Goal: Find specific page/section: Find specific page/section

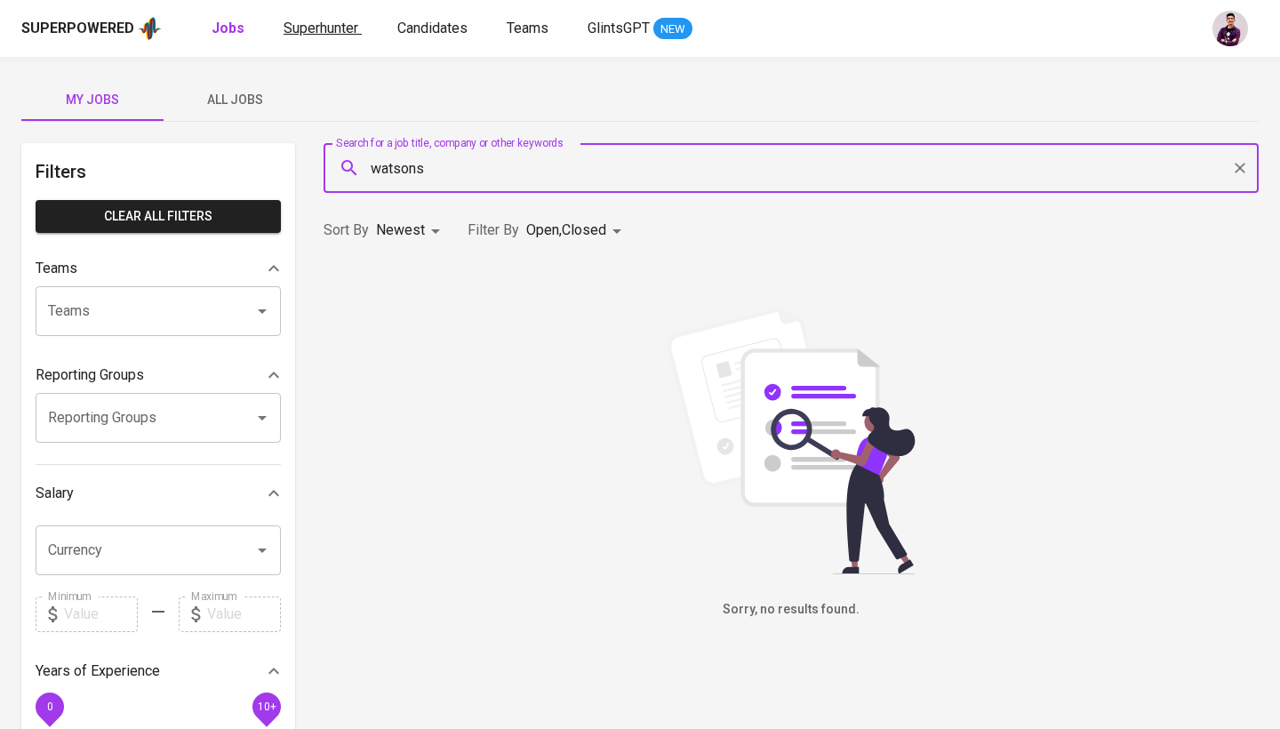
click at [310, 24] on span "Superhunter" at bounding box center [321, 28] width 75 height 17
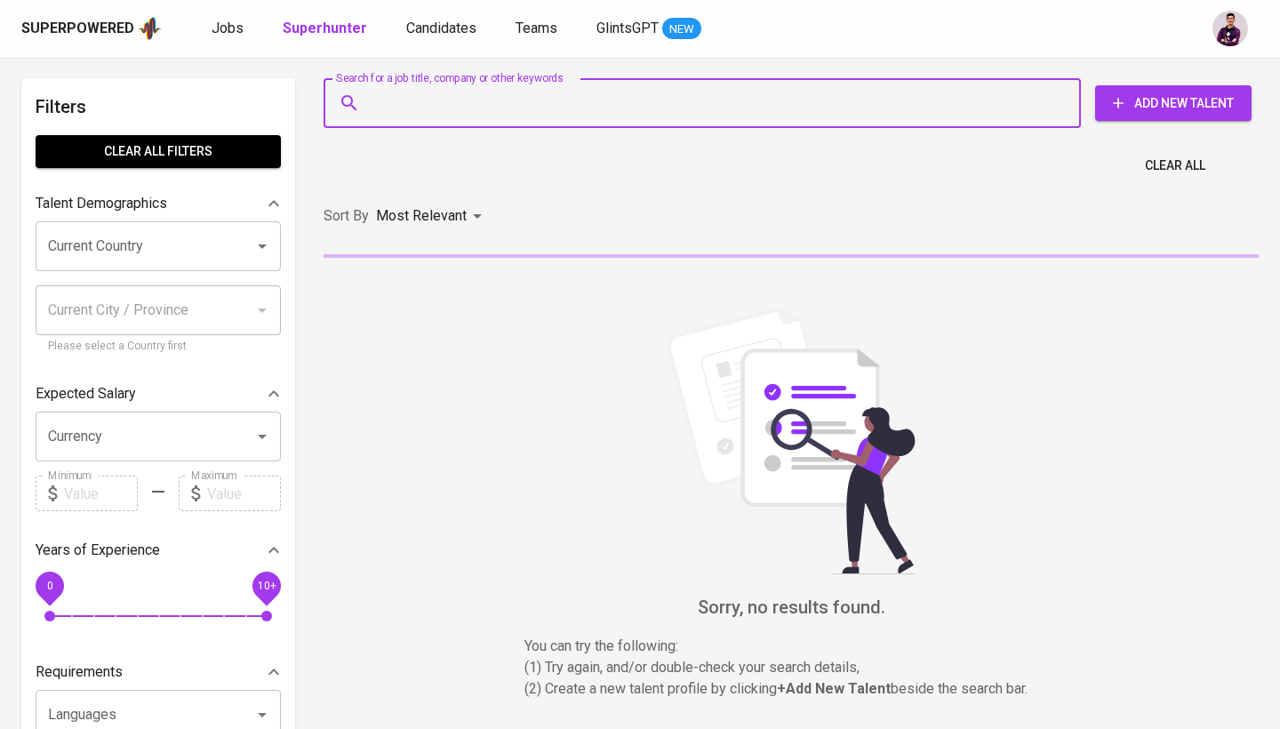
click at [397, 109] on input "Search for a job title, company or other keywords" at bounding box center [706, 103] width 679 height 34
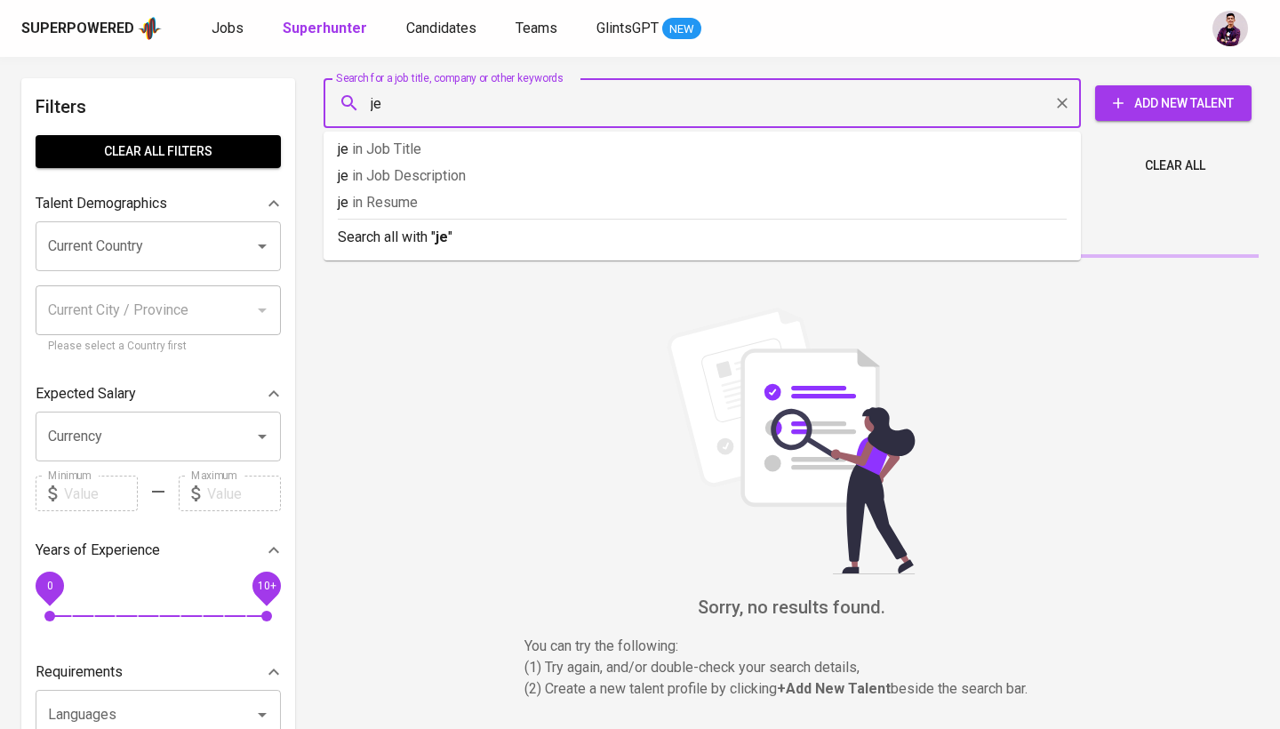
type input "j"
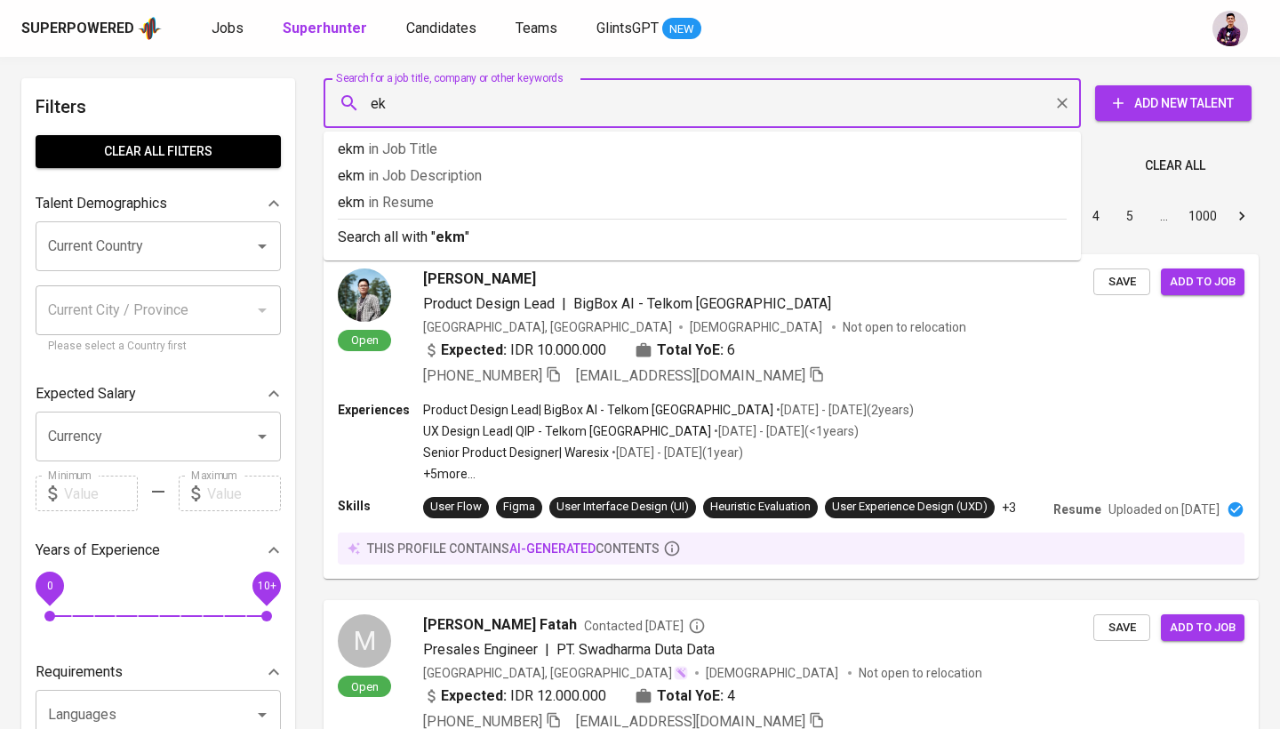
type input "e"
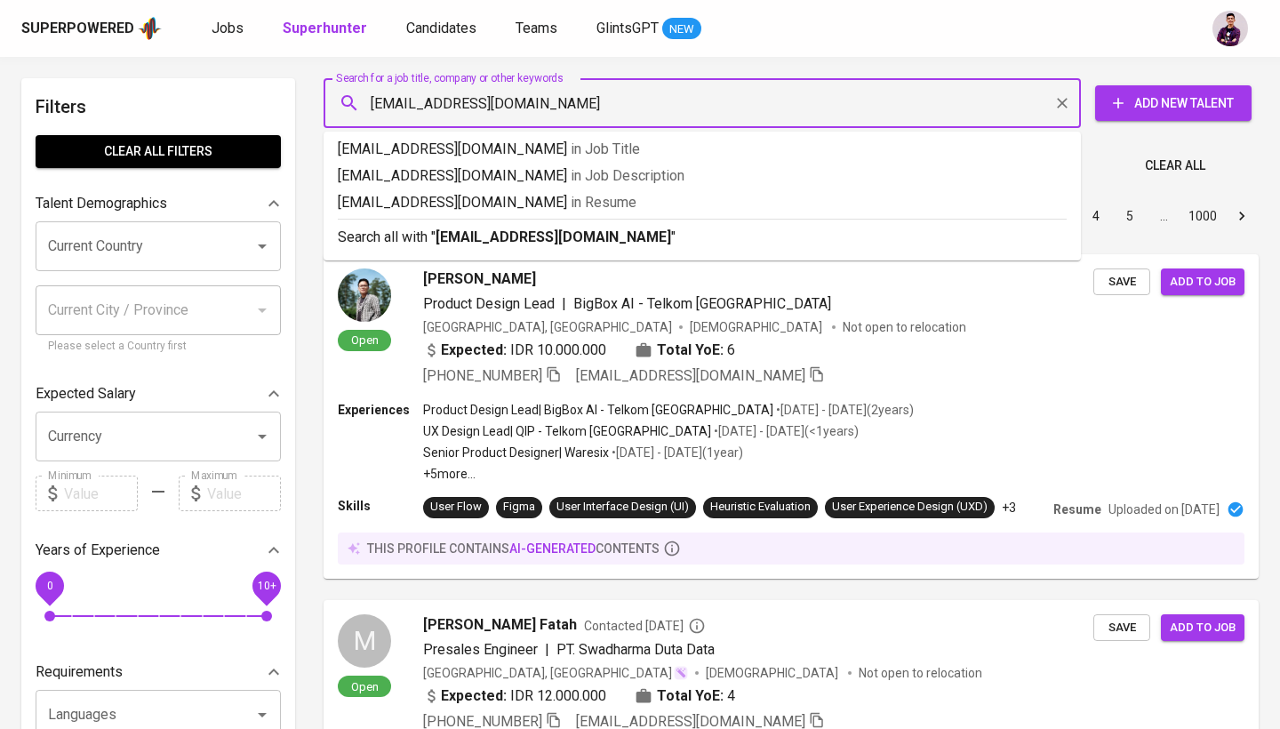
type input "[EMAIL_ADDRESS][DOMAIN_NAME]"
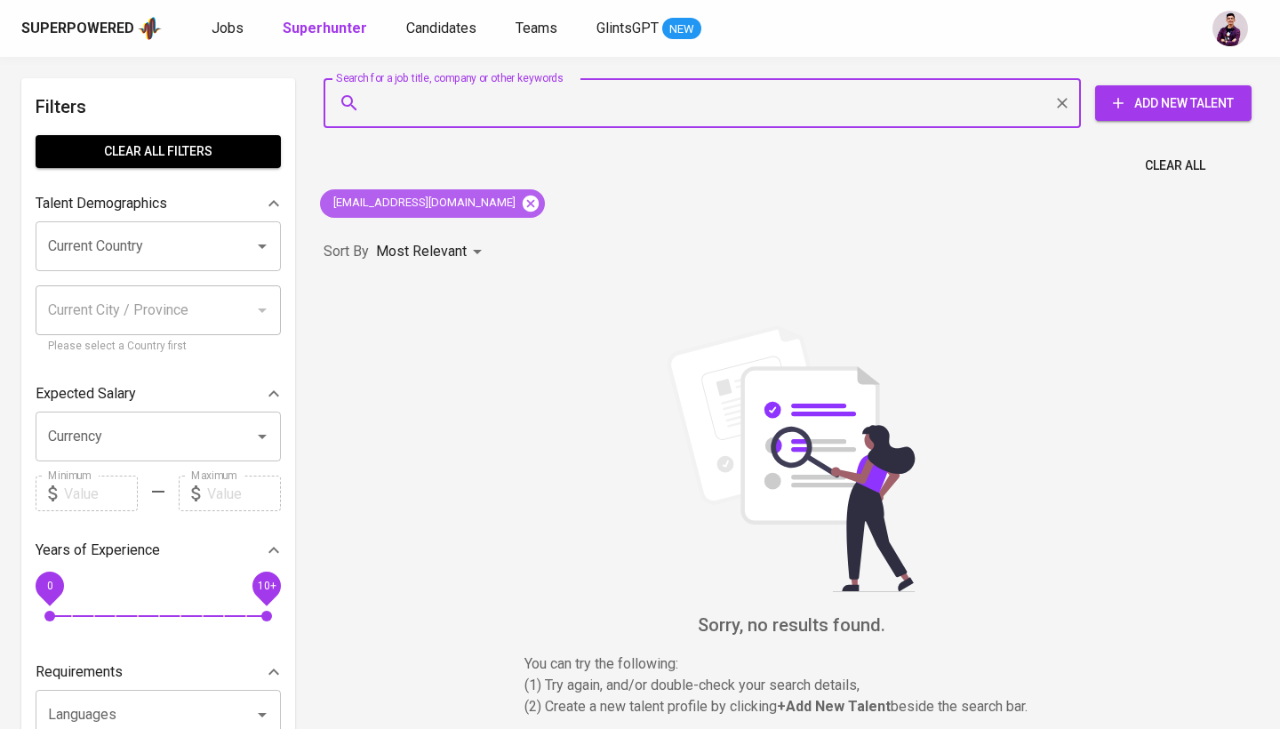
click at [523, 195] on icon at bounding box center [531, 203] width 16 height 16
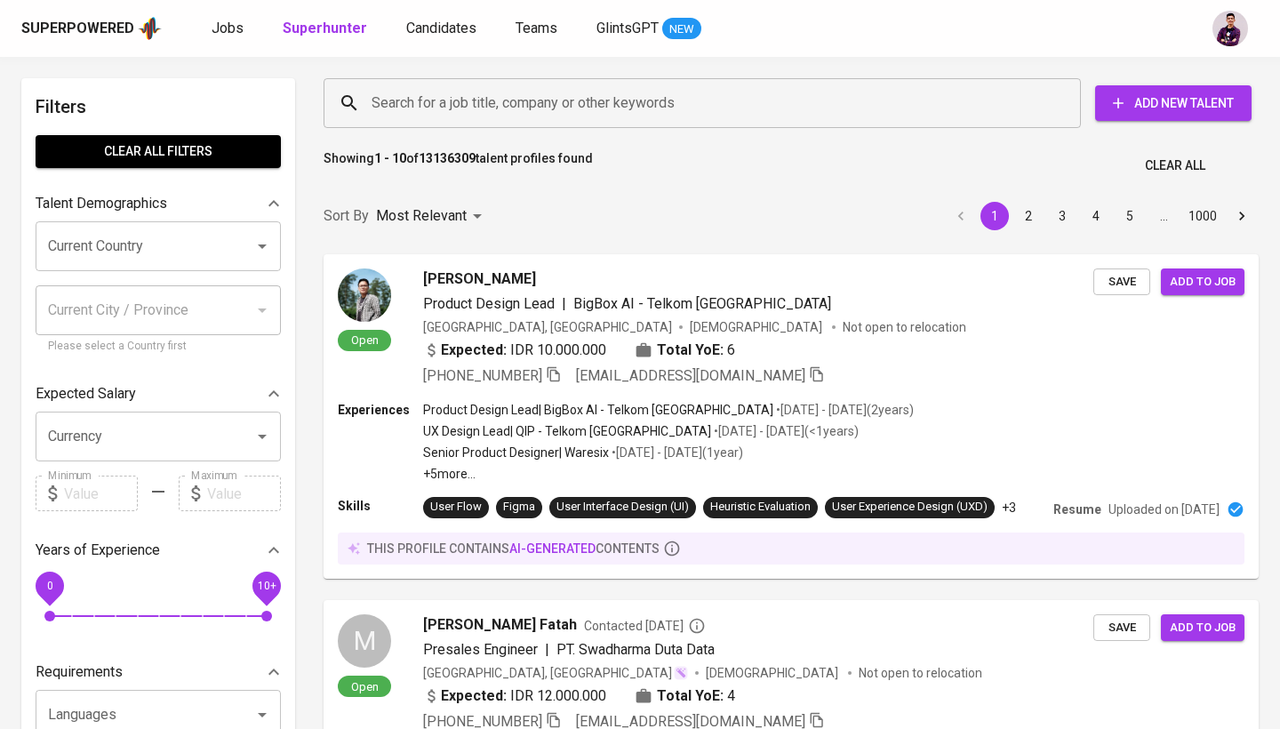
click at [507, 116] on input "Search for a job title, company or other keywords" at bounding box center [706, 103] width 679 height 34
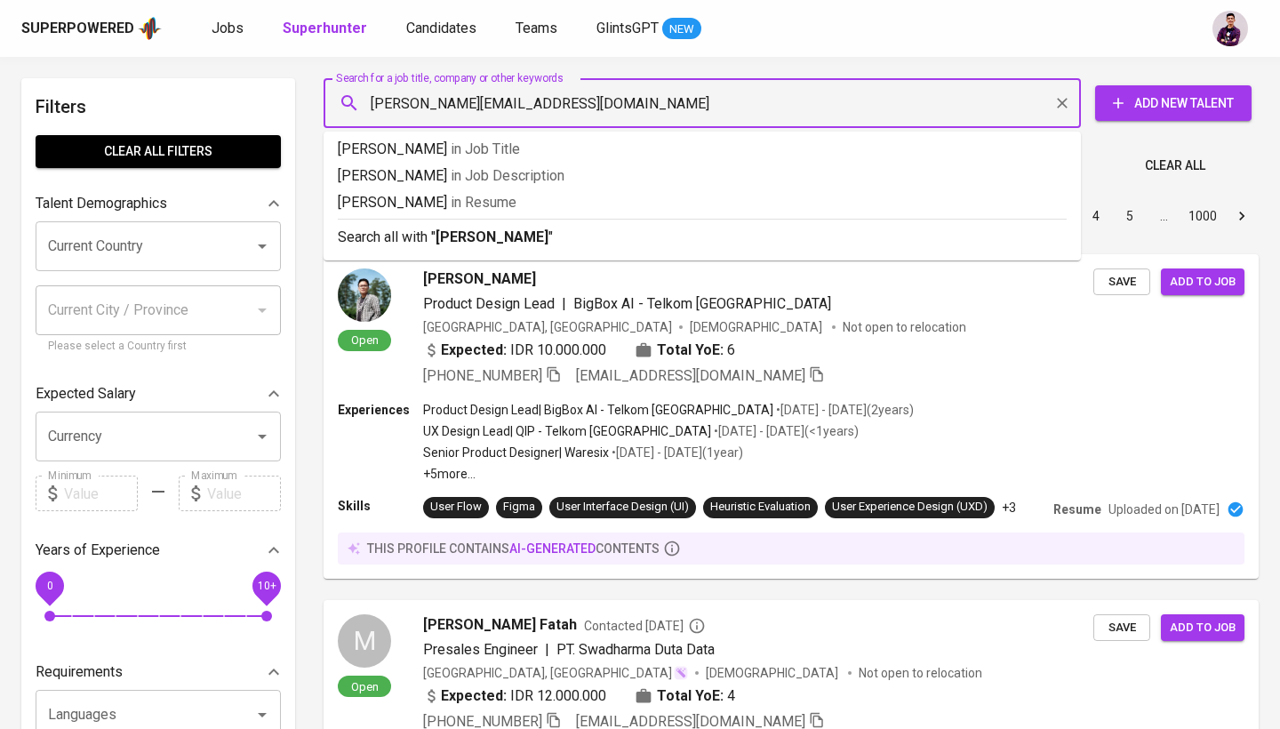
type input "[PERSON_NAME][EMAIL_ADDRESS][DOMAIN_NAME]"
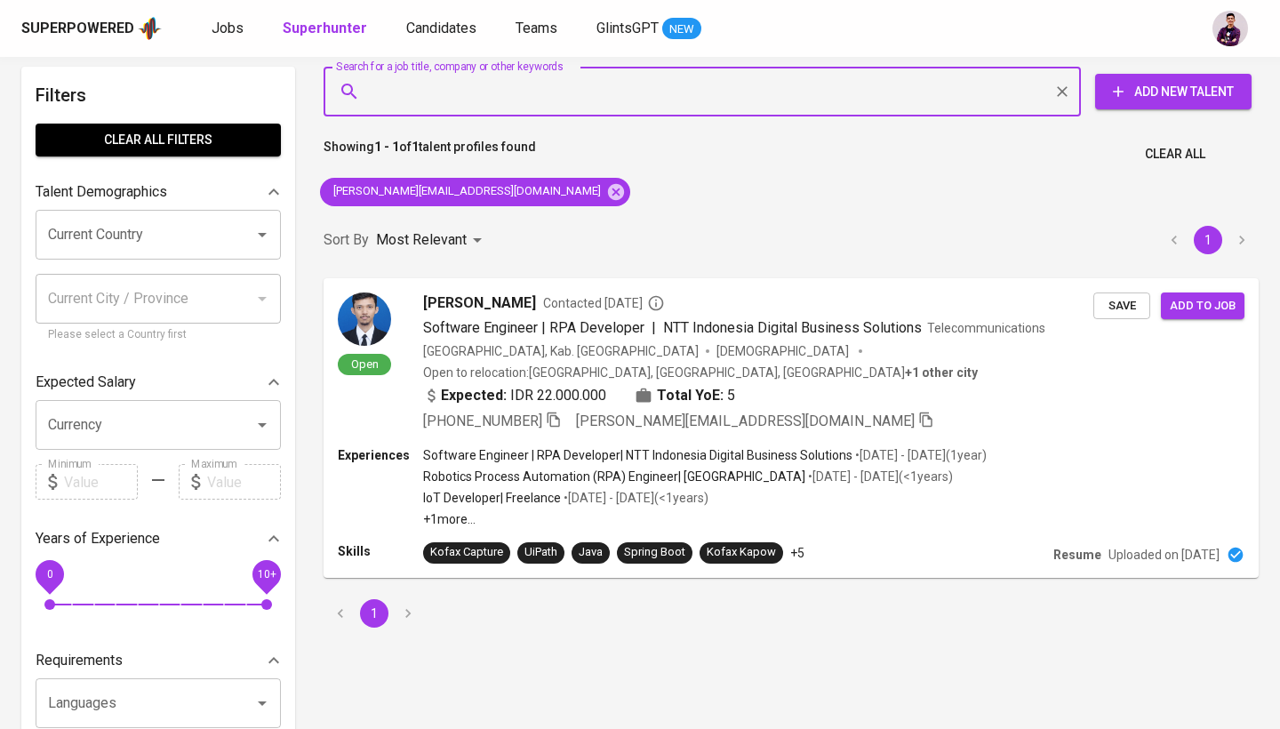
scroll to position [16, 0]
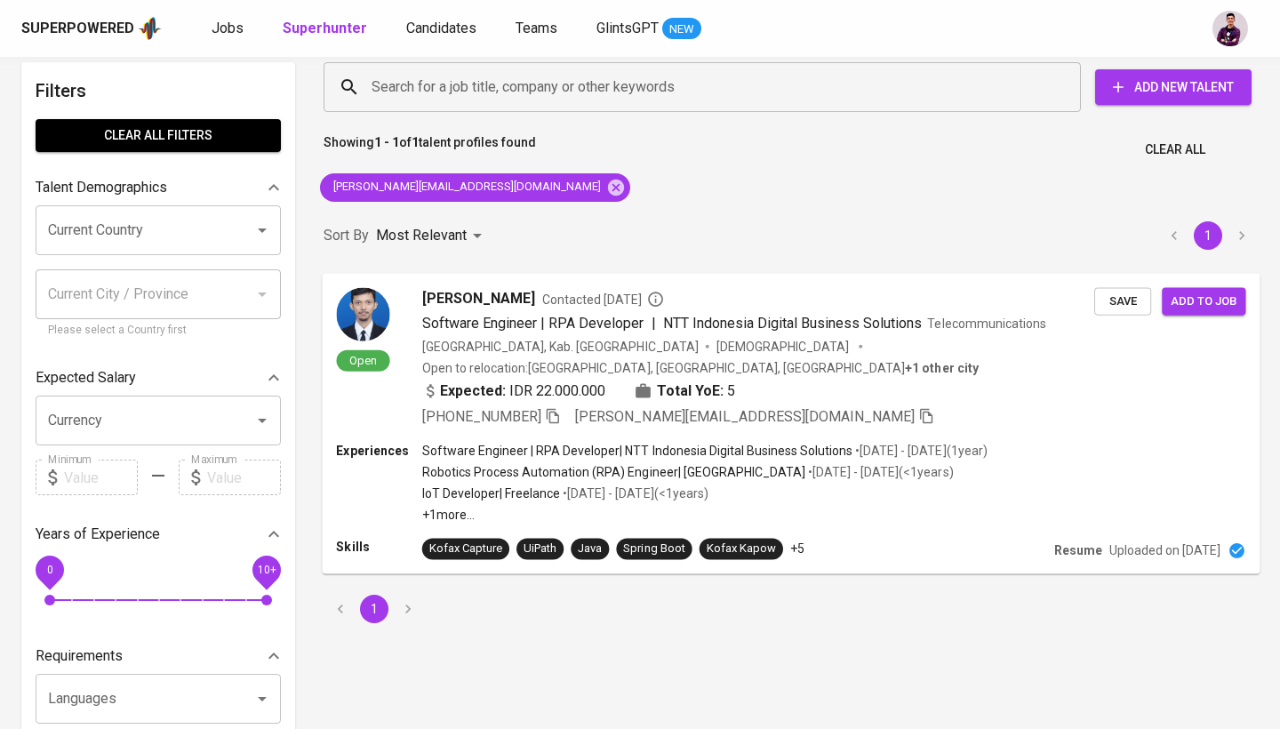
click at [372, 303] on img at bounding box center [362, 313] width 53 height 53
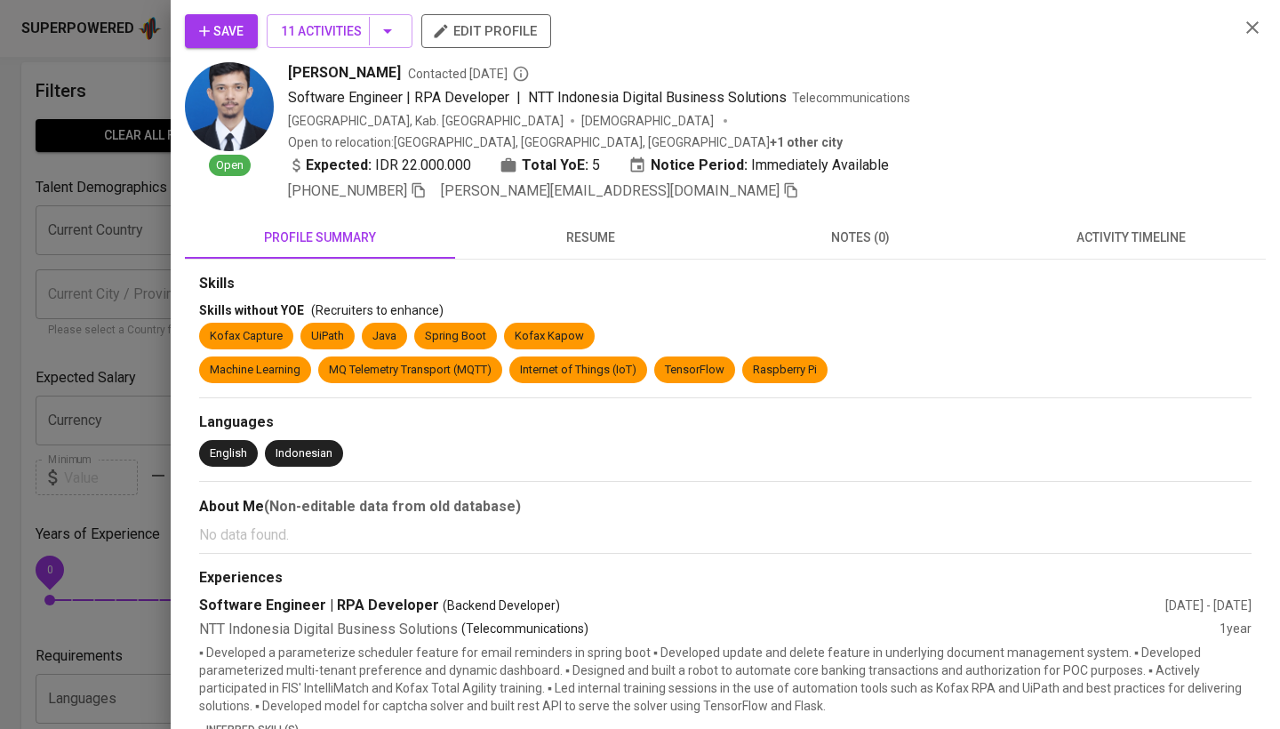
scroll to position [33, 0]
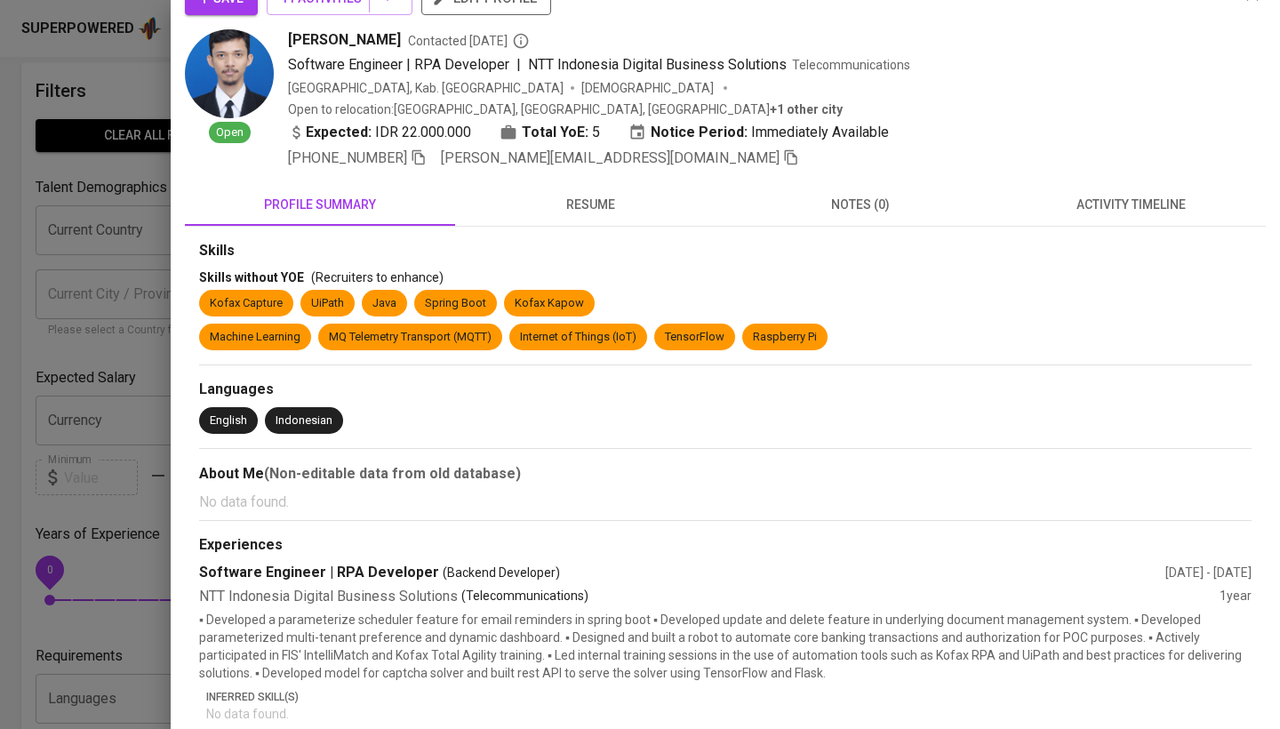
click at [597, 194] on span "resume" at bounding box center [590, 205] width 249 height 22
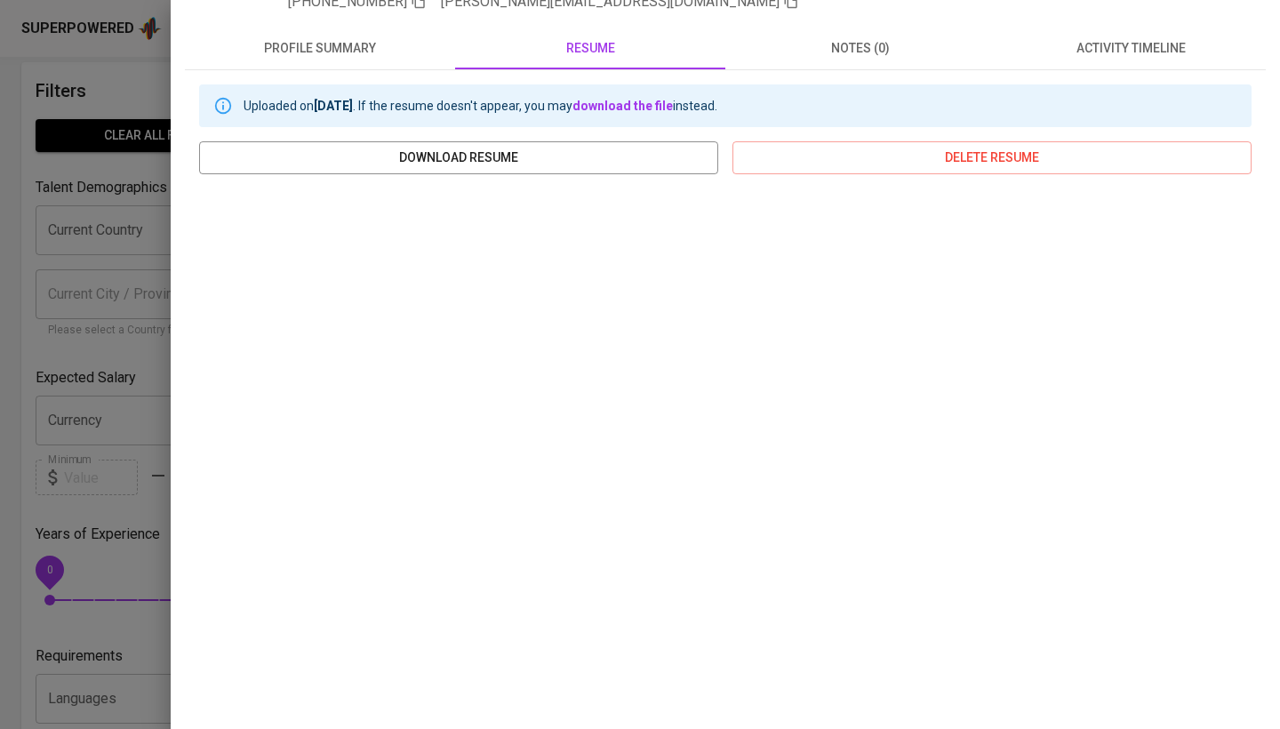
scroll to position [188, 0]
